Goal: Information Seeking & Learning: Learn about a topic

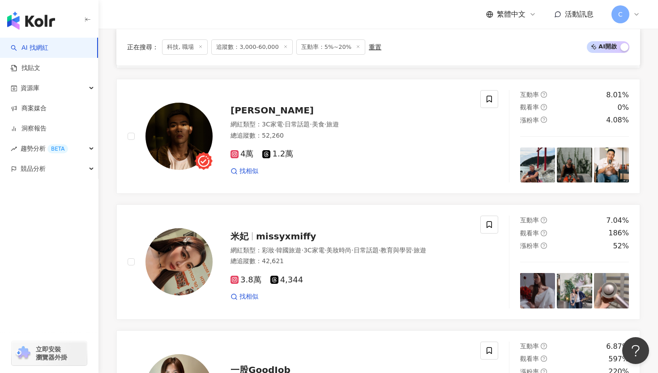
scroll to position [0, 832]
click at [442, 61] on div "正在搜尋 ： 科技, 職場 追蹤數：3,000-60,000 互動率：5%~20% 重置 AI 開啟 AI 關閉" at bounding box center [378, 47] width 524 height 37
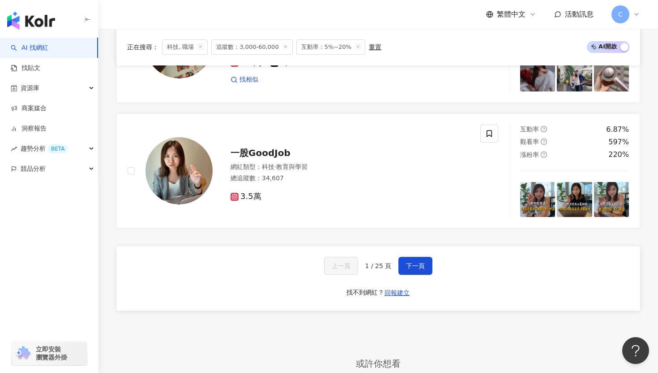
scroll to position [1653, 0]
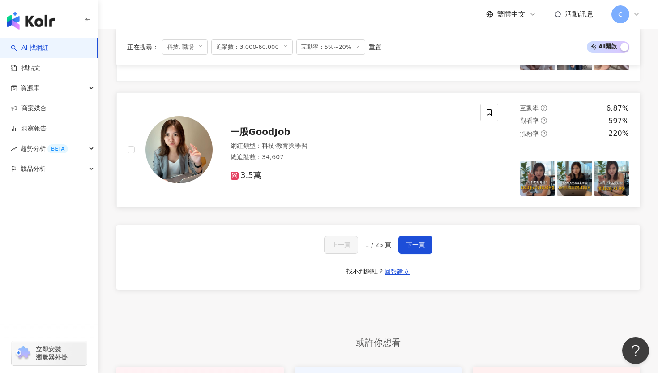
click at [431, 125] on div "一股GoodJob" at bounding box center [350, 131] width 239 height 13
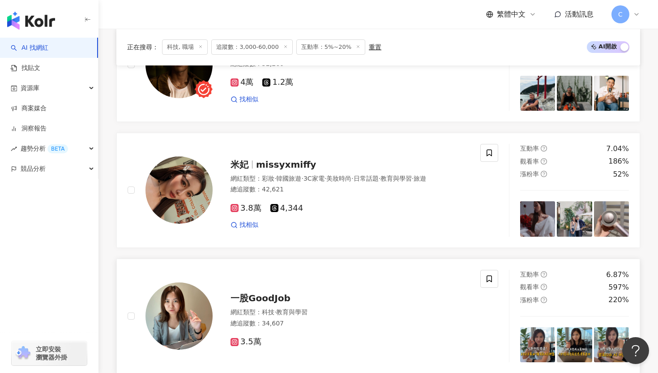
scroll to position [1485, 0]
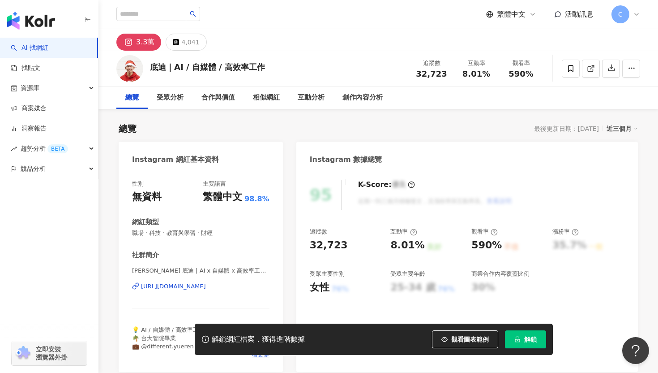
click at [519, 43] on div "3.3萬 4,041" at bounding box center [379, 39] width 560 height 21
click at [390, 9] on div "繁體中文 活動訊息 C" at bounding box center [378, 14] width 524 height 29
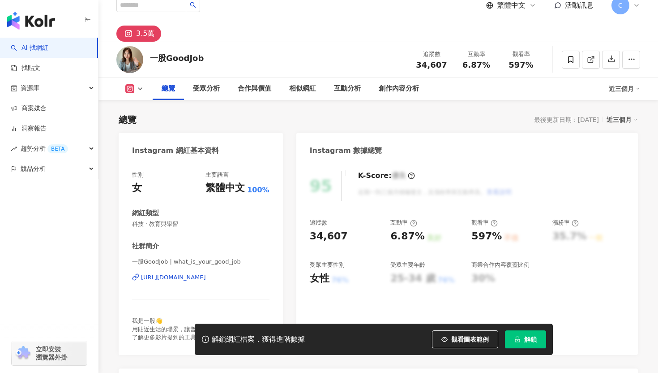
scroll to position [57, 0]
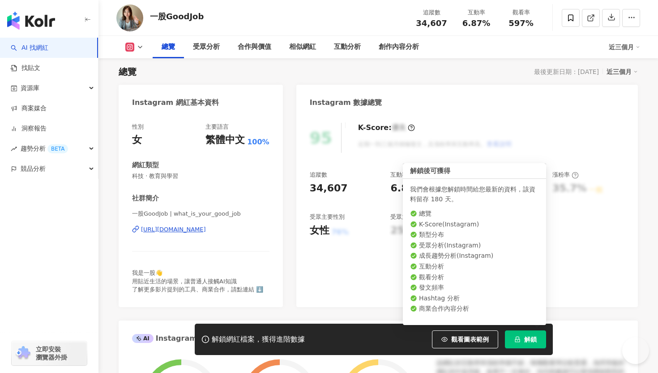
click at [523, 343] on button "解鎖" at bounding box center [525, 339] width 41 height 18
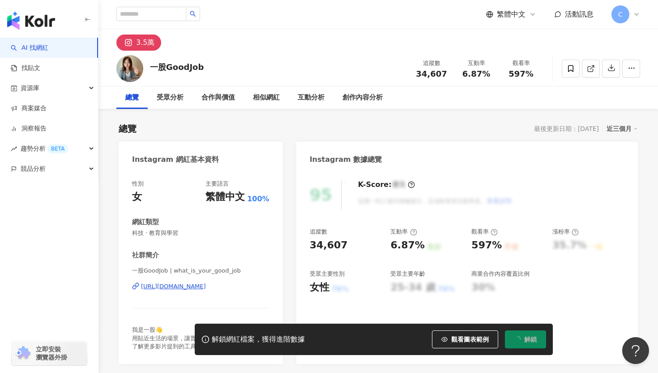
click at [631, 13] on div "C" at bounding box center [626, 14] width 29 height 18
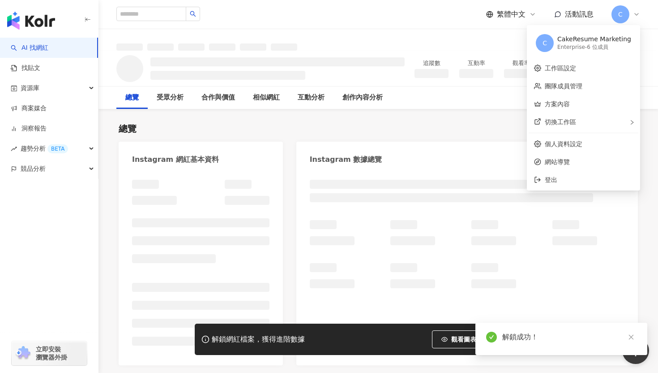
click at [631, 13] on div "C" at bounding box center [626, 14] width 29 height 18
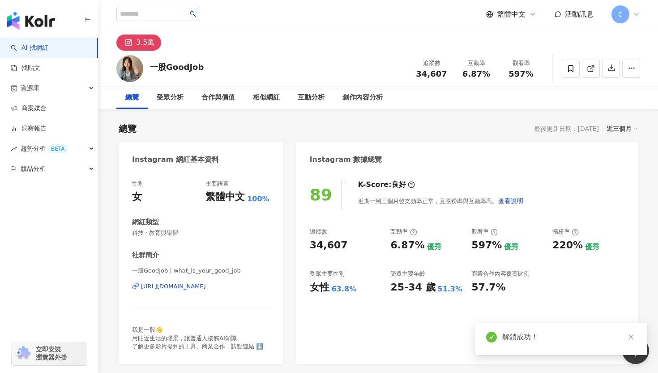
click at [634, 16] on icon at bounding box center [636, 14] width 7 height 7
click at [636, 14] on icon at bounding box center [637, 14] width 4 height 2
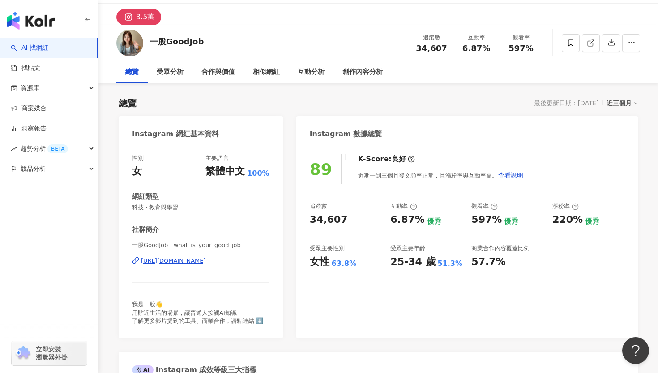
scroll to position [19, 0]
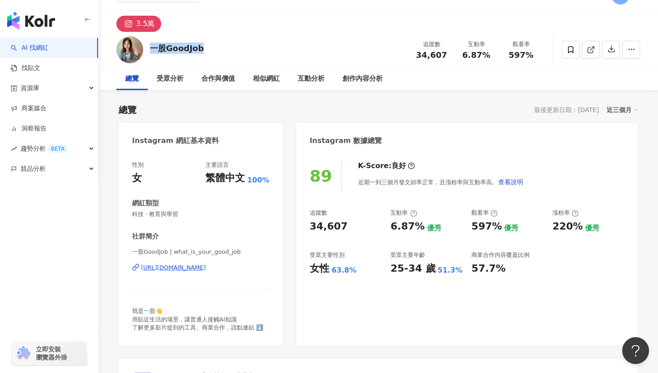
drag, startPoint x: 209, startPoint y: 46, endPoint x: 149, endPoint y: 45, distance: 60.0
click at [149, 45] on div "一股GoodJob 追蹤數 34,607 互動率 6.87% 觀看率 597%" at bounding box center [379, 49] width 560 height 35
copy div "一股GoodJob"
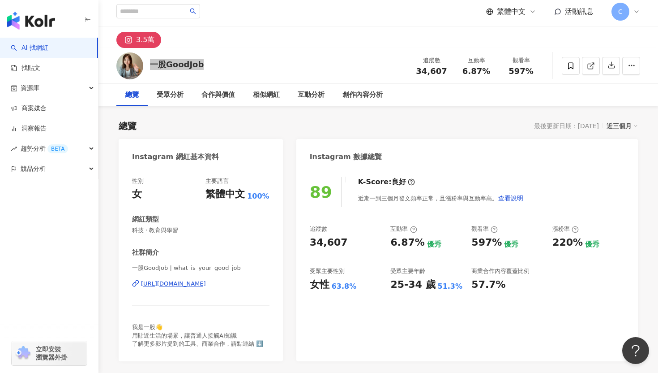
scroll to position [0, 0]
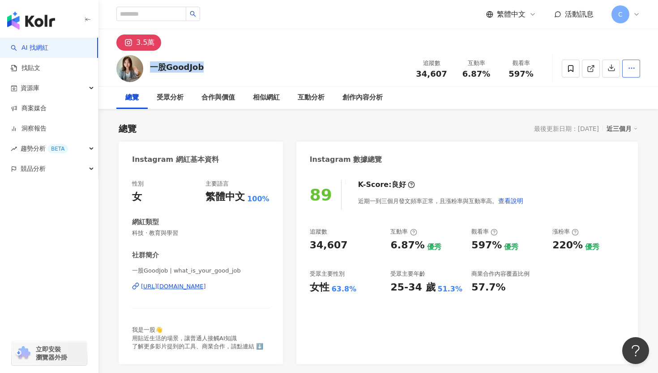
click at [634, 63] on button "button" at bounding box center [631, 69] width 18 height 18
click at [562, 96] on div "總覽 受眾分析 合作與價值 相似網紅 互動分析 創作內容分析" at bounding box center [378, 97] width 524 height 22
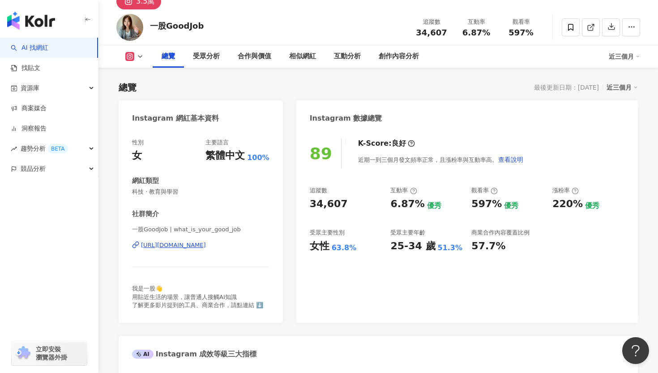
scroll to position [53, 0]
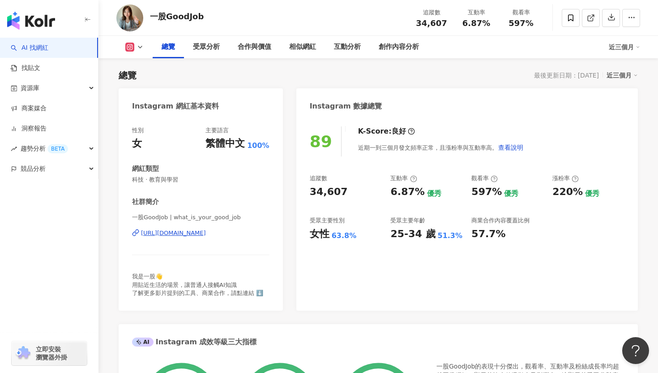
click at [206, 234] on div "[URL][DOMAIN_NAME]" at bounding box center [173, 233] width 65 height 8
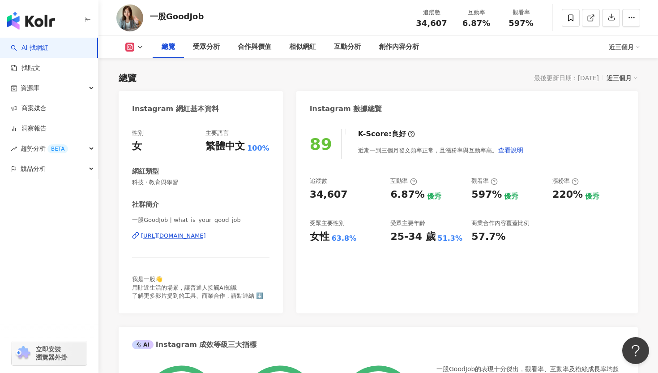
scroll to position [65, 0]
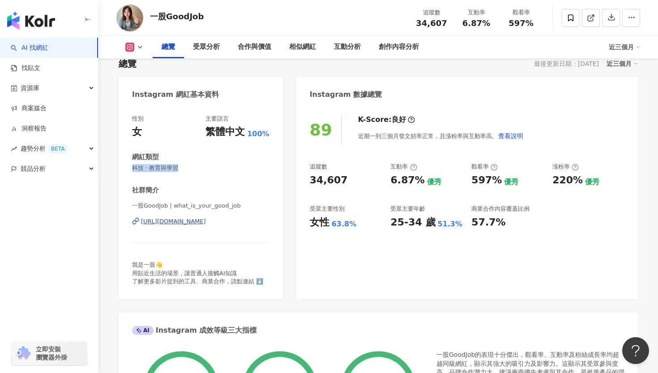
drag, startPoint x: 195, startPoint y: 164, endPoint x: 122, endPoint y: 164, distance: 72.5
click at [122, 164] on div "性別 女 主要語言 繁體中文 100% 網紅類型 科技 · 教育與學習 社群簡介 一股GoodJob | what_is_your_good_job [URL…" at bounding box center [201, 202] width 164 height 193
copy span "科技 · 教育與學習"
click at [363, 296] on div "89 K-Score : 良好 近期一到三個月發文頻率正常，且漲粉率與互動率高。 查看說明 追蹤數 34,607 互動率 6.87% 優秀 觀看率 597% …" at bounding box center [467, 202] width 342 height 193
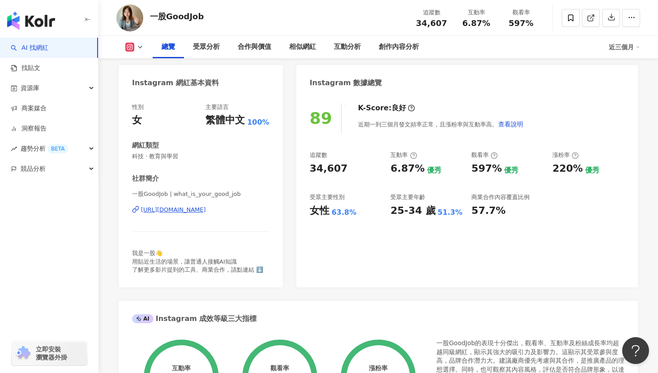
scroll to position [81, 0]
